Goal: Information Seeking & Learning: Learn about a topic

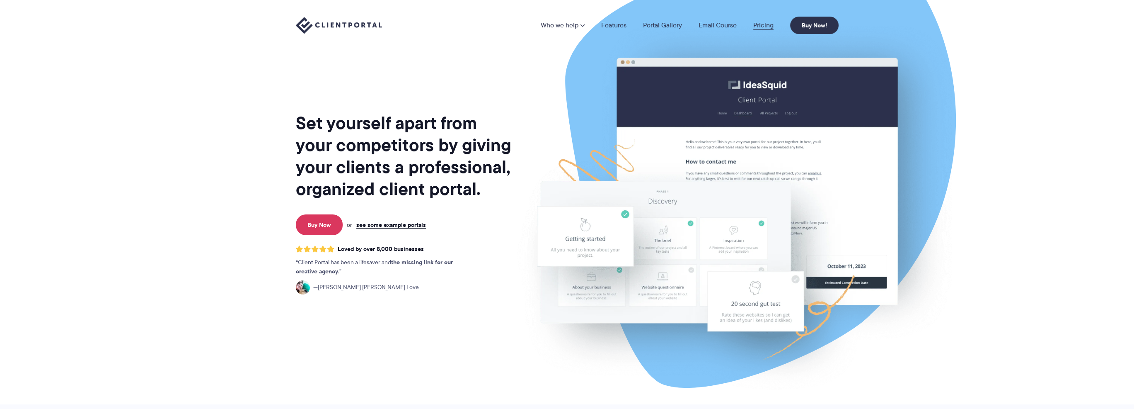
click at [765, 22] on link "Pricing" at bounding box center [764, 25] width 20 height 7
